Goal: Check status

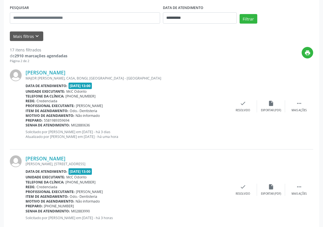
scroll to position [133, 0]
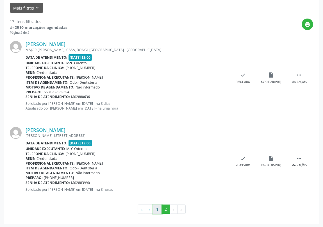
click at [156, 209] on button "1" at bounding box center [157, 209] width 9 height 10
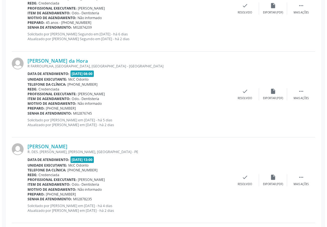
scroll to position [664, 0]
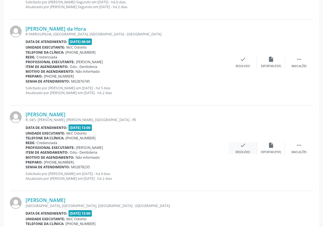
click at [243, 145] on icon "check" at bounding box center [243, 145] width 6 height 6
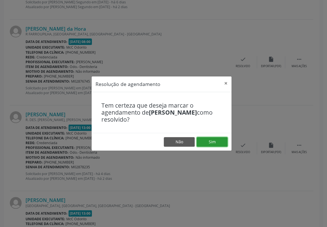
click at [213, 140] on button "Sim" at bounding box center [212, 142] width 31 height 10
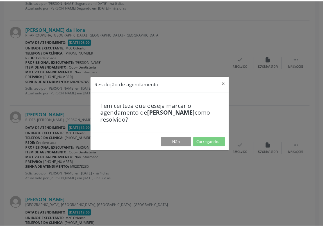
scroll to position [0, 0]
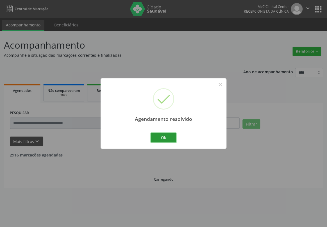
click at [171, 129] on div "Agendamento resolvido × Ok Cancel" at bounding box center [164, 113] width 126 height 70
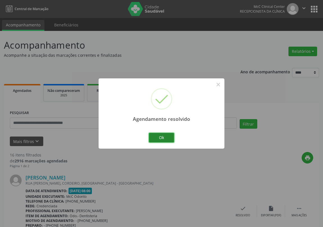
click at [155, 136] on button "Ok" at bounding box center [161, 138] width 25 height 10
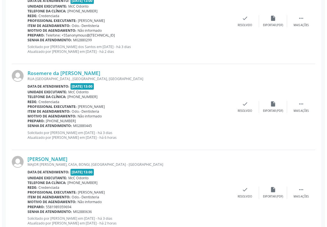
scroll to position [1225, 0]
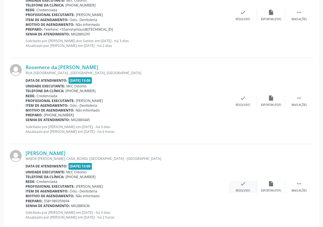
click at [241, 183] on icon "check" at bounding box center [243, 184] width 6 height 6
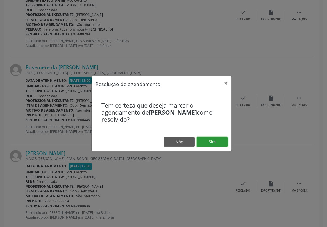
click at [207, 143] on button "Sim" at bounding box center [212, 142] width 31 height 10
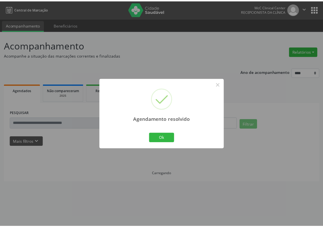
scroll to position [0, 0]
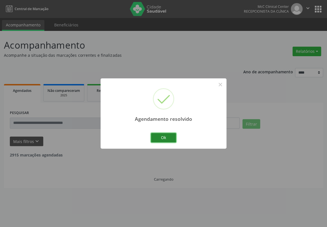
click at [163, 136] on button "Ok" at bounding box center [163, 138] width 25 height 10
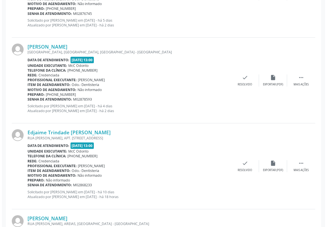
scroll to position [740, 0]
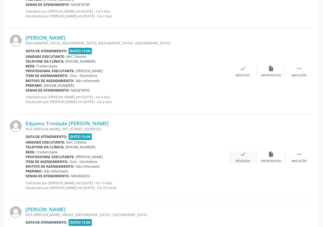
click at [244, 154] on icon "check" at bounding box center [243, 154] width 6 height 6
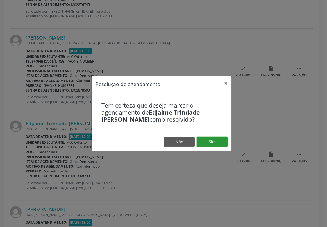
click at [209, 142] on button "Sim" at bounding box center [212, 142] width 31 height 10
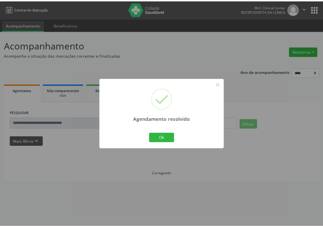
scroll to position [0, 0]
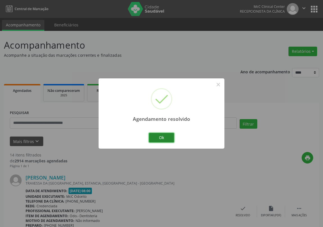
click at [163, 137] on button "Ok" at bounding box center [161, 138] width 25 height 10
